Goal: Task Accomplishment & Management: Use online tool/utility

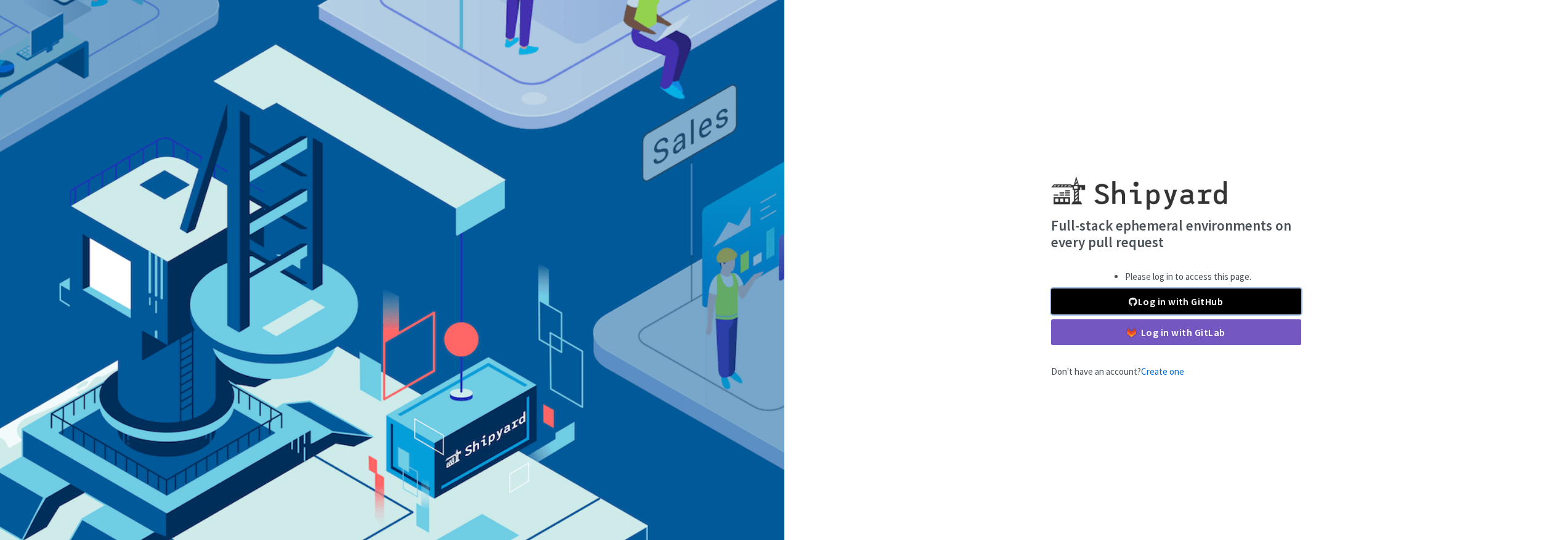
click at [1144, 304] on link "Log in with GitHub" at bounding box center [1176, 301] width 250 height 26
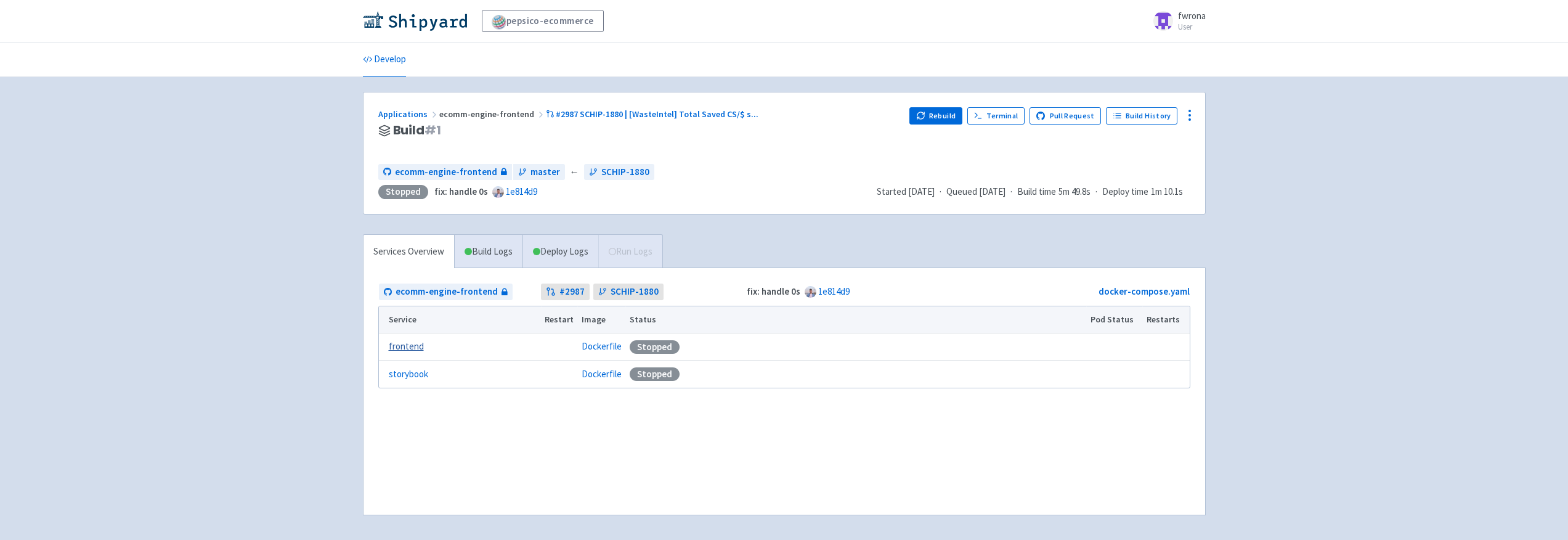
click at [410, 344] on link "frontend" at bounding box center [406, 346] width 35 height 15
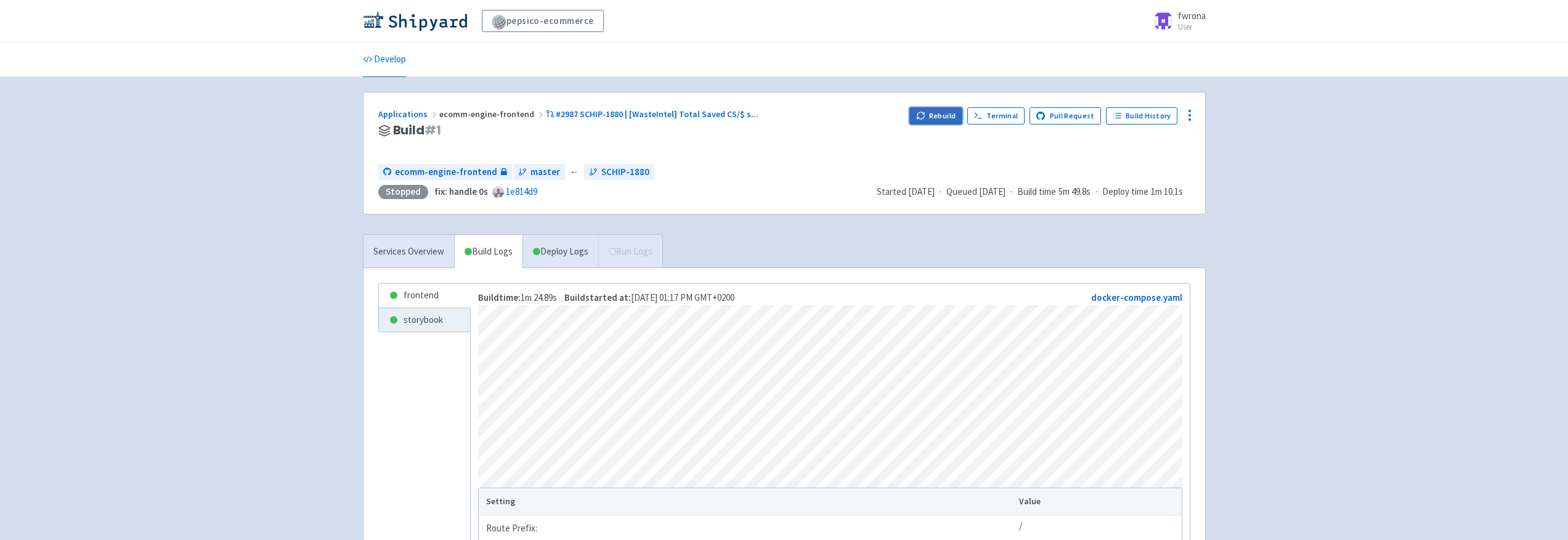
click at [941, 119] on button "Rebuild" at bounding box center [936, 116] width 53 height 17
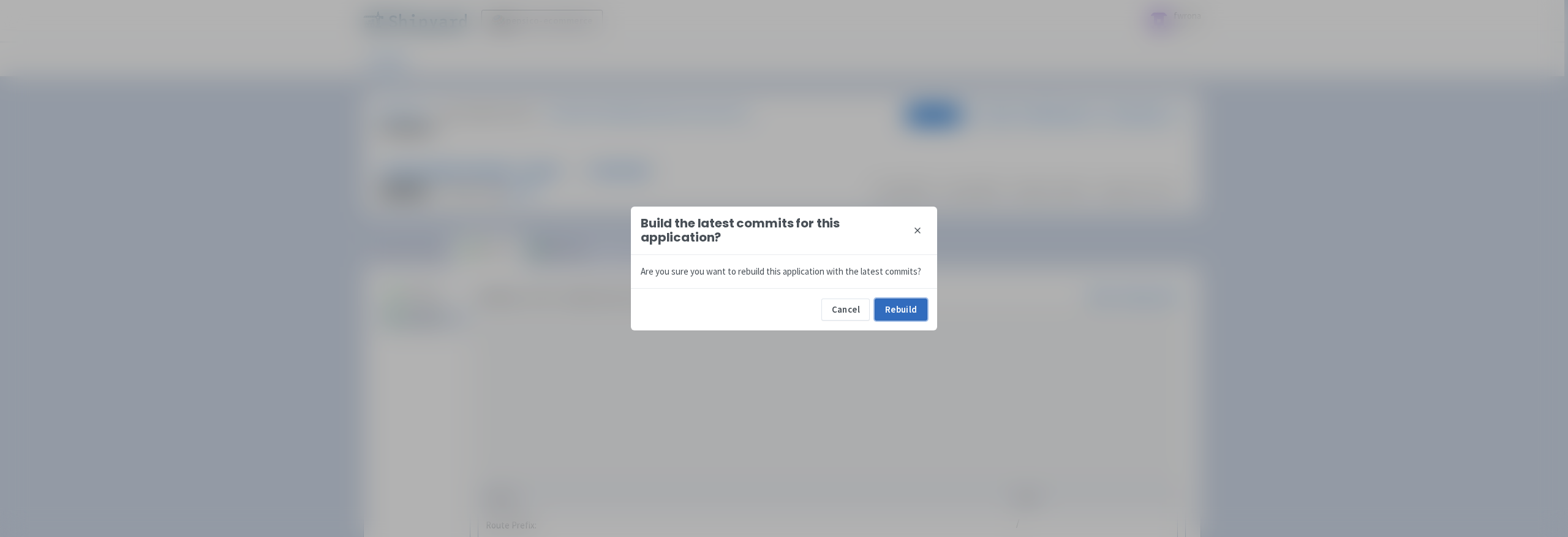
click at [910, 309] on button "Rebuild" at bounding box center [901, 309] width 53 height 22
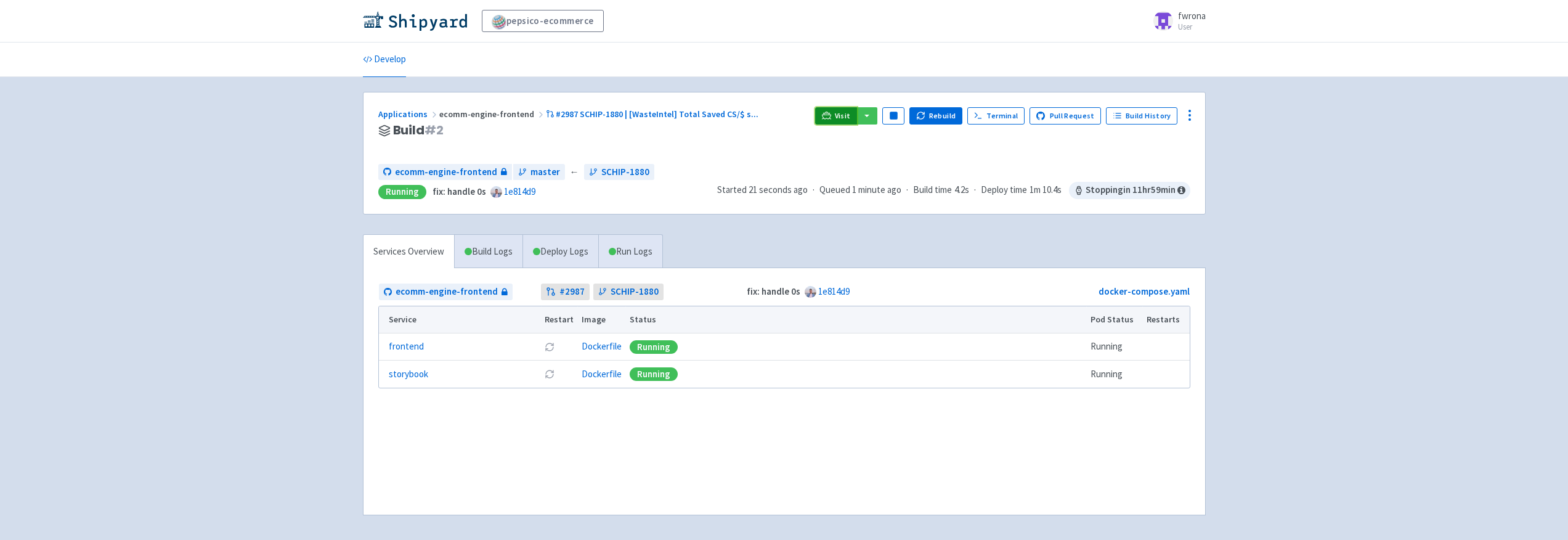
click at [842, 117] on span "Visit" at bounding box center [843, 115] width 16 height 10
